Goal: Task Accomplishment & Management: Complete application form

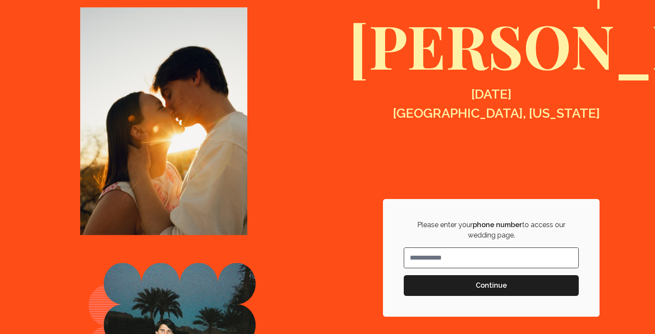
scroll to position [156, 0]
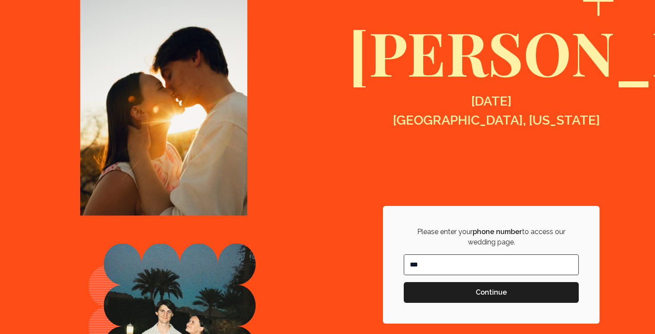
click at [487, 260] on input "**" at bounding box center [491, 265] width 174 height 20
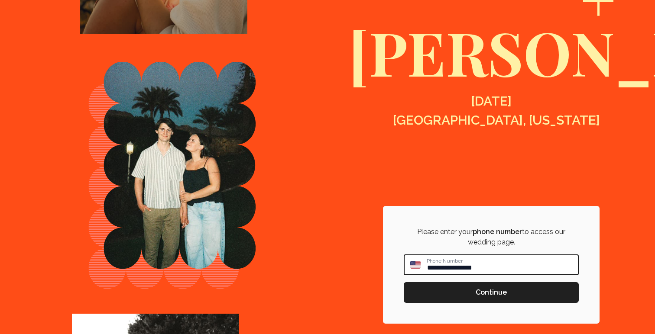
type input "**********"
click at [492, 289] on span "Continue" at bounding box center [491, 293] width 31 height 10
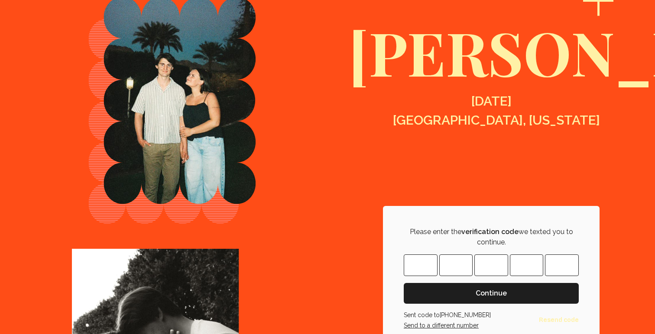
click at [410, 269] on input "Please enter OTP character 1" at bounding box center [421, 266] width 34 height 22
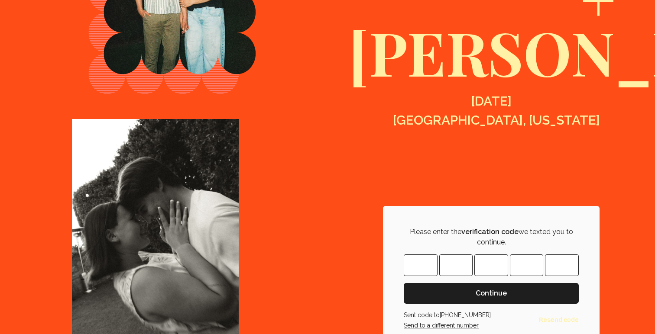
type input "*"
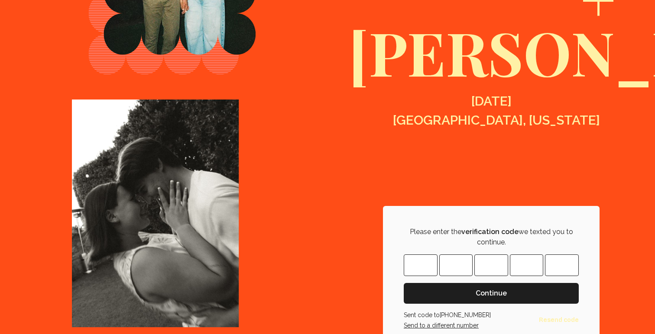
type input "*"
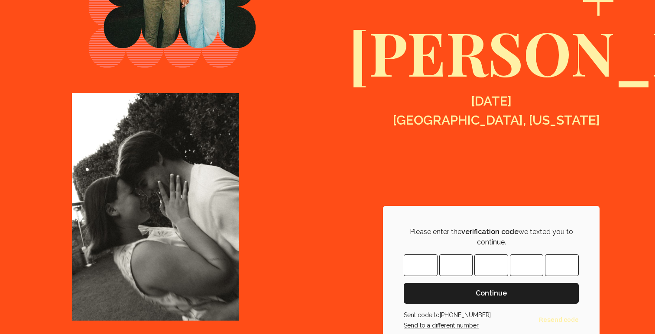
type input "*"
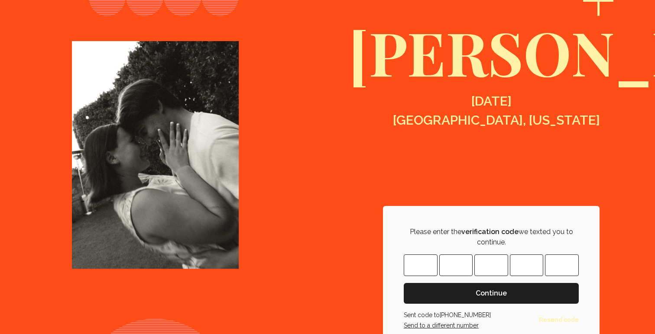
type input "*"
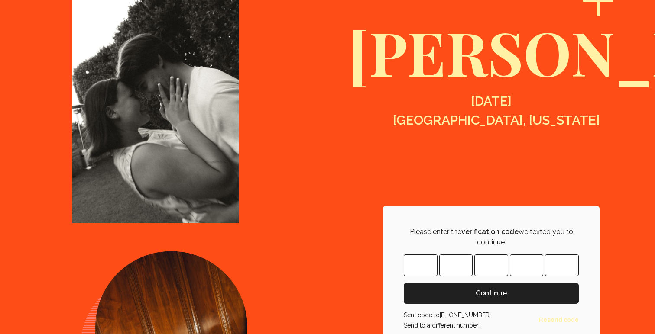
type input "*"
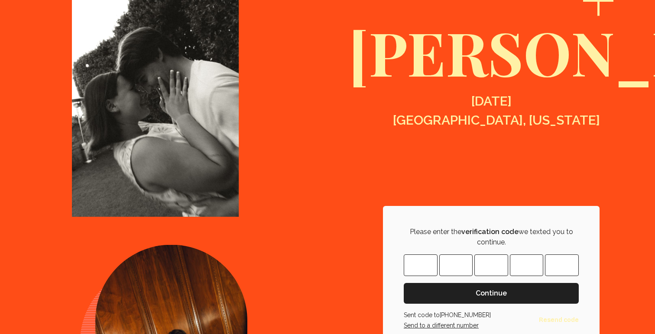
click at [519, 292] on span "Continue" at bounding box center [491, 293] width 161 height 10
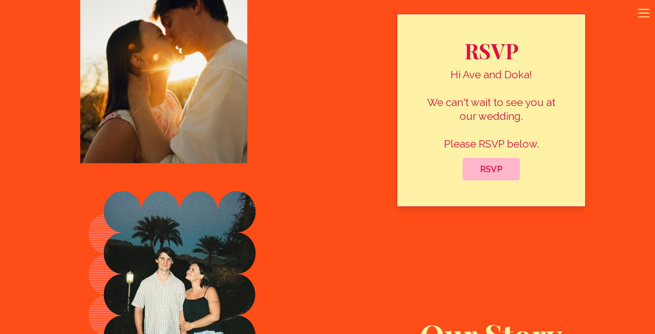
scroll to position [448, 0]
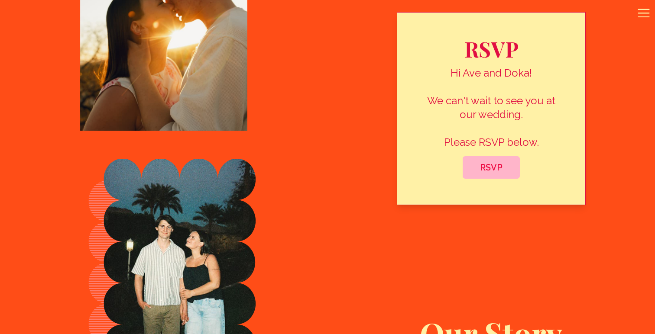
click at [500, 167] on span "RSVP" at bounding box center [491, 167] width 43 height 10
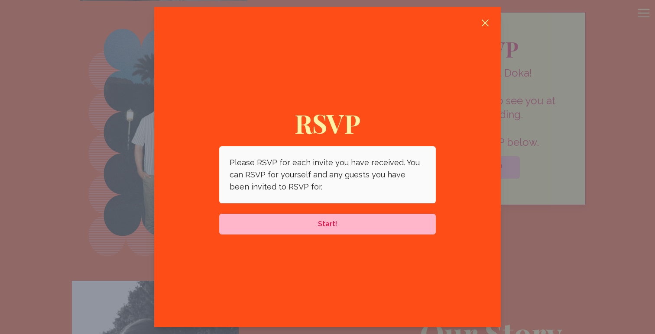
click at [319, 228] on span "Start!" at bounding box center [327, 224] width 19 height 10
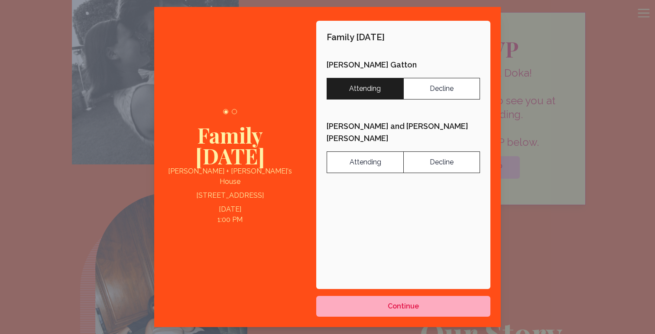
click at [389, 93] on label "Attending" at bounding box center [365, 89] width 77 height 22
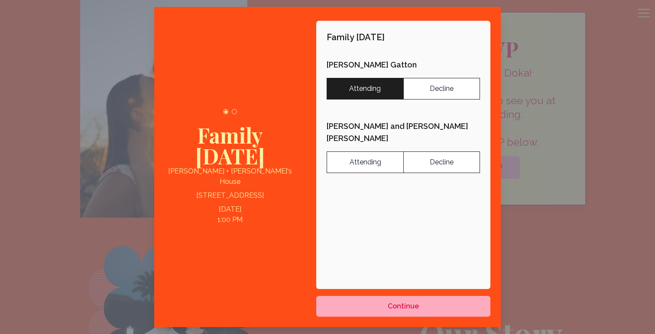
drag, startPoint x: 169, startPoint y: 191, endPoint x: 294, endPoint y: 189, distance: 124.3
click at [294, 189] on div "Family Thanksgiving Damien + Anne's House 11030 N. 75th St. Scottsdale, AZ 8526…" at bounding box center [230, 167] width 152 height 321
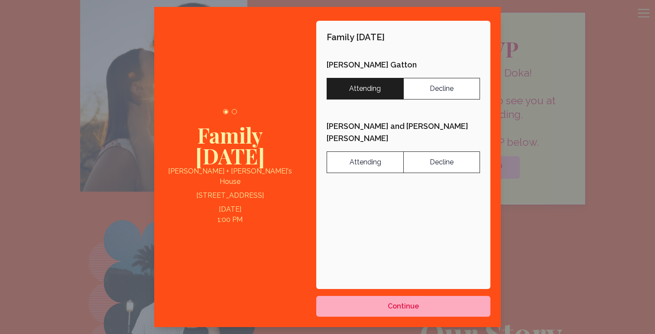
copy p "11030 N. 75th St. Scottsdale, AZ 85260"
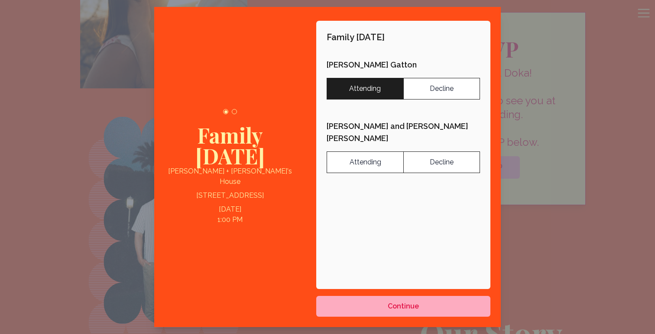
click at [233, 114] on div "button" at bounding box center [234, 111] width 5 height 5
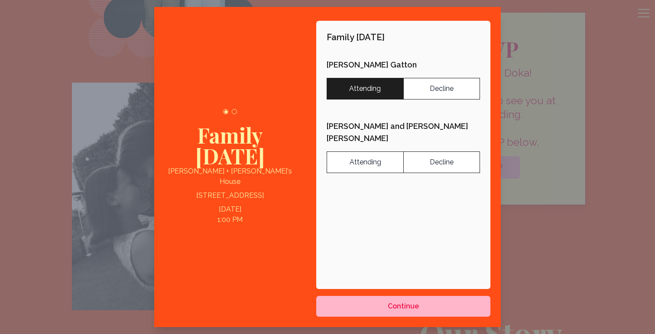
click at [405, 308] on span "Continue" at bounding box center [403, 306] width 31 height 10
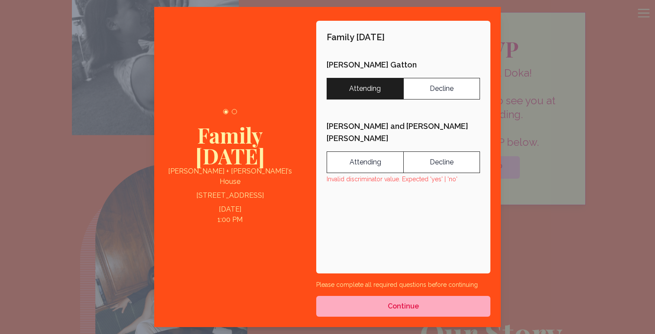
click at [631, 248] on div at bounding box center [327, 167] width 655 height 334
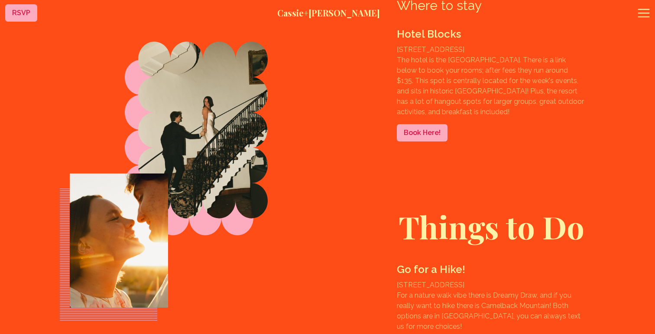
scroll to position [1778, 0]
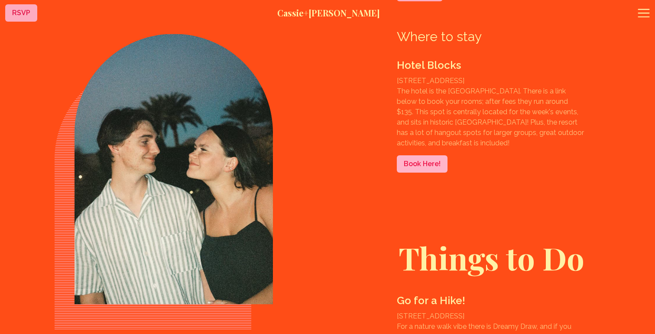
click at [438, 173] on link "Book Here!" at bounding box center [422, 163] width 51 height 17
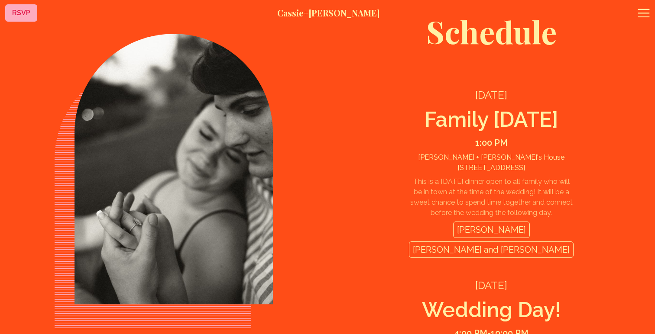
scroll to position [1105, 0]
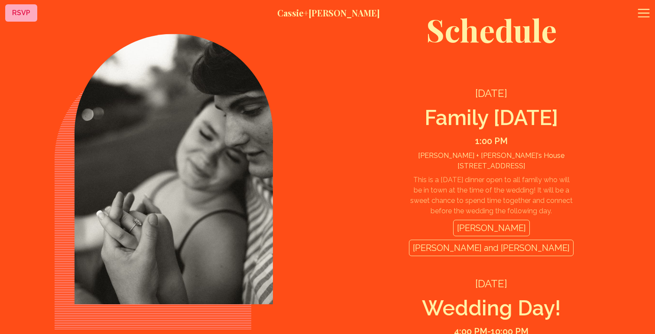
click at [642, 14] on icon at bounding box center [644, 13] width 14 height 14
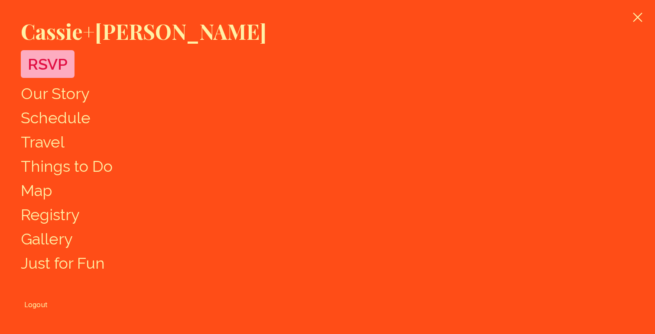
click at [64, 217] on link "Registry" at bounding box center [50, 215] width 59 height 18
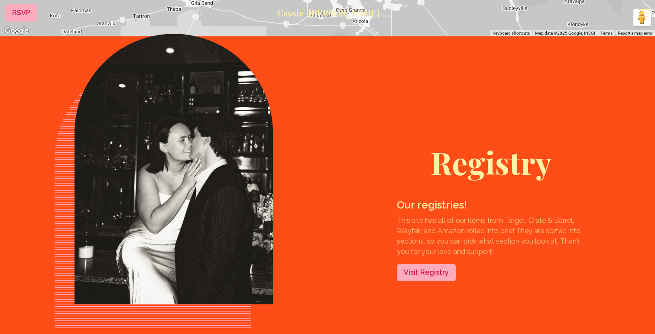
scroll to position [2742, 0]
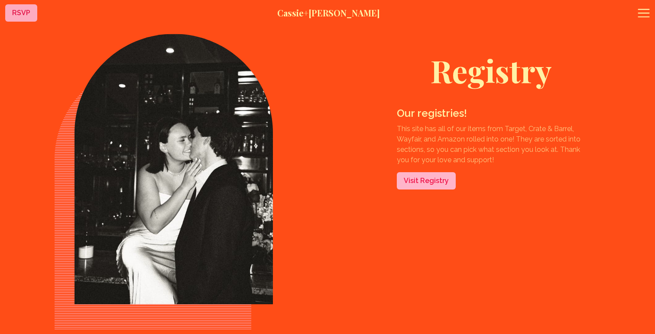
click at [436, 190] on link "Visit Registry" at bounding box center [426, 180] width 59 height 17
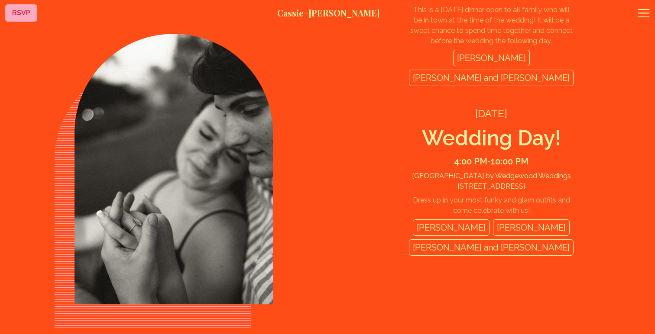
scroll to position [1268, 0]
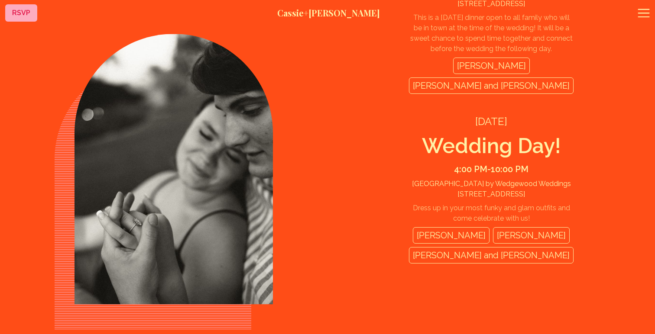
click at [479, 244] on div "Averell Gatton" at bounding box center [451, 235] width 77 height 16
click at [567, 253] on div "Thursday, November 27, 2025 Family Thanksgiving 1:00 PM Damien + Anne's House 1…" at bounding box center [491, 93] width 189 height 381
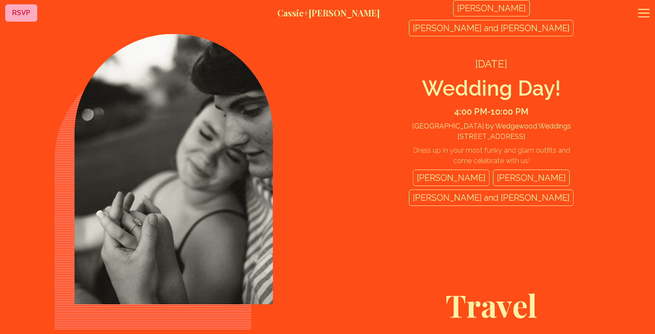
scroll to position [1339, 0]
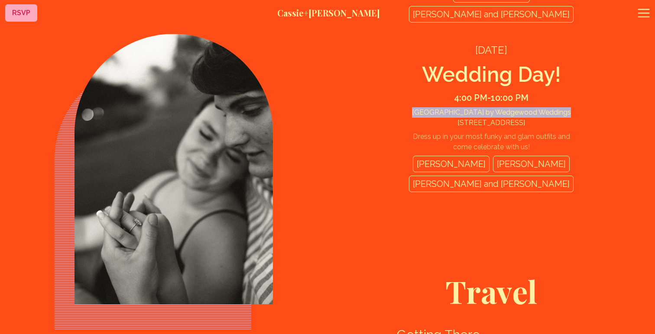
drag, startPoint x: 516, startPoint y: 165, endPoint x: 427, endPoint y: 154, distance: 89.5
click at [427, 118] on div "Stonebridge Manor by Wedgewood Weddings" at bounding box center [491, 112] width 165 height 10
copy div "Stonebridge Manor by Wedgewood Weddings"
